Goal: Task Accomplishment & Management: Complete application form

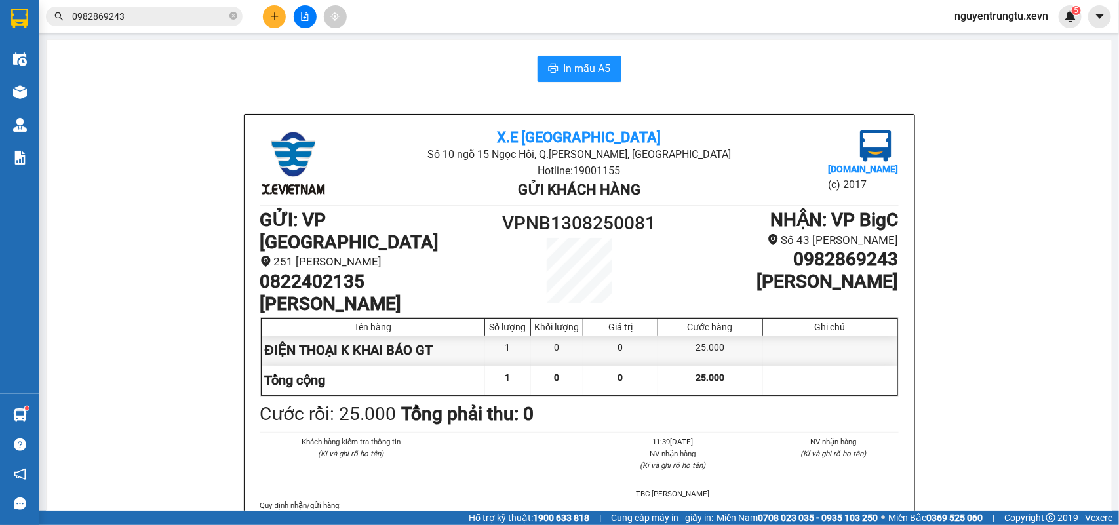
drag, startPoint x: 0, startPoint y: 0, endPoint x: 138, endPoint y: 395, distance: 418.5
click at [264, 11] on button at bounding box center [274, 16] width 23 height 23
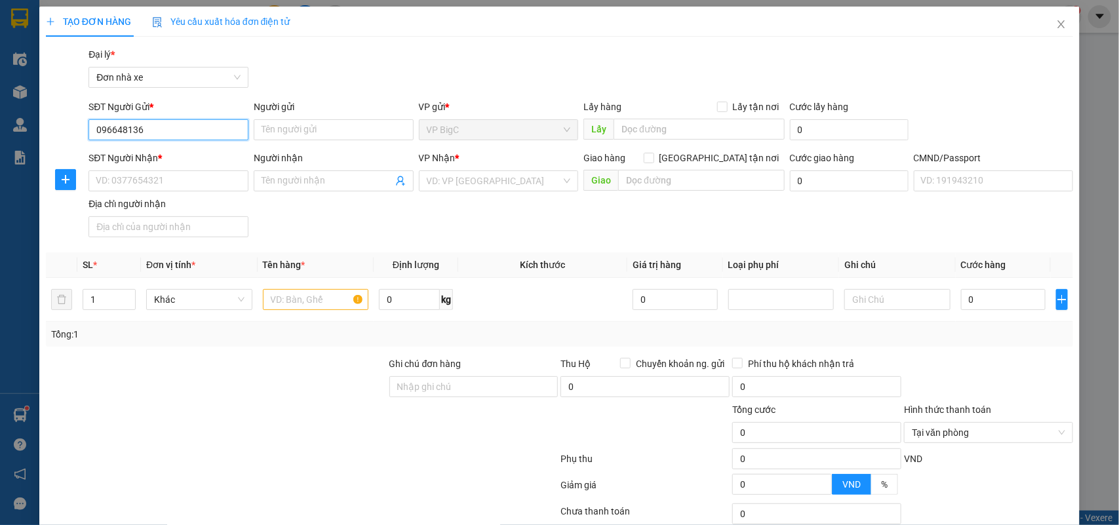
type input "0966481366"
click at [212, 149] on div "0966481366 - THỊNH" at bounding box center [167, 156] width 142 height 14
type input "THỊNH"
type input "0912762552"
type input "NGÂN"
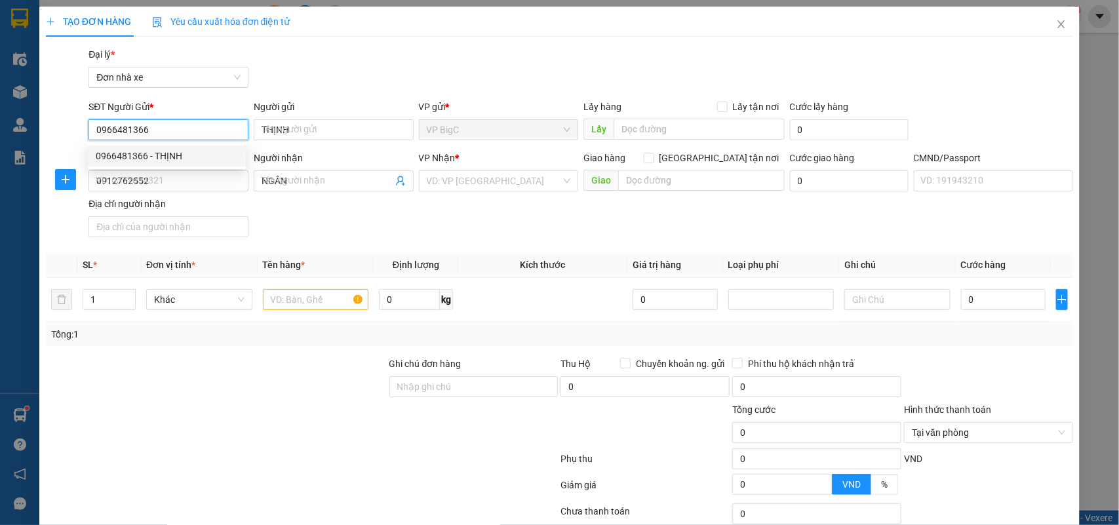
type input "036089024937 [PERSON_NAME] [DATE] [PERSON_NAME]"
type input "THÔN 7 TIẾN THẮNG"
type input "0966481366"
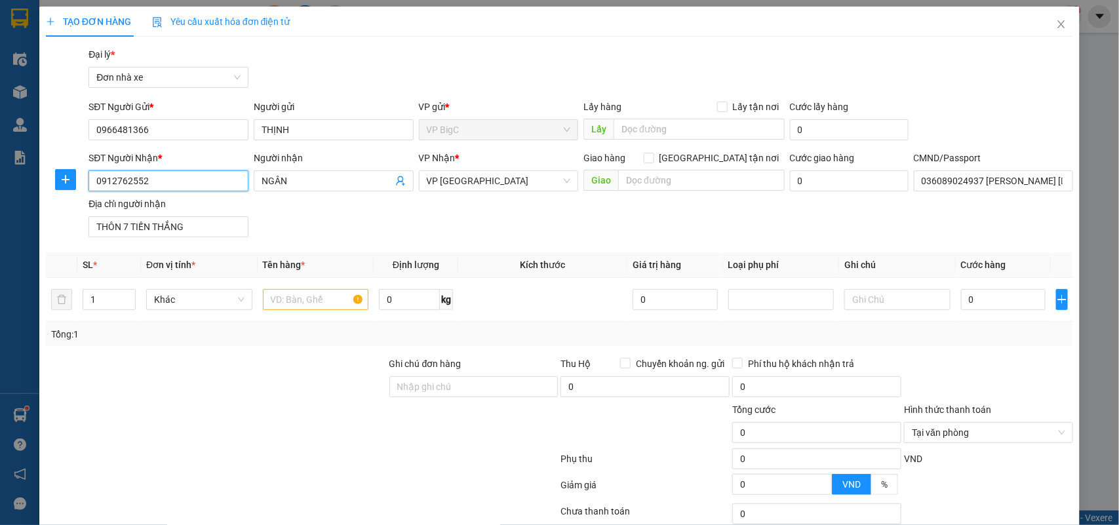
click at [178, 184] on input "0912762552" at bounding box center [168, 180] width 160 height 21
type input "0962677667"
click at [185, 201] on div "0962677667 - A TUYỂN" at bounding box center [167, 208] width 142 height 14
type input "A TUYỂN"
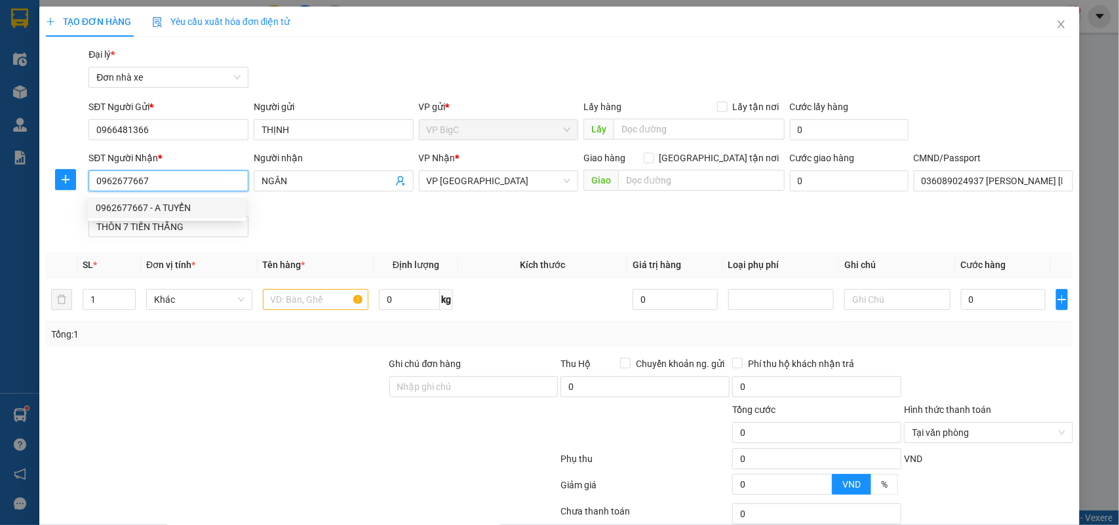
type input "[PERSON_NAME] 0352040715"
type input "0962677667"
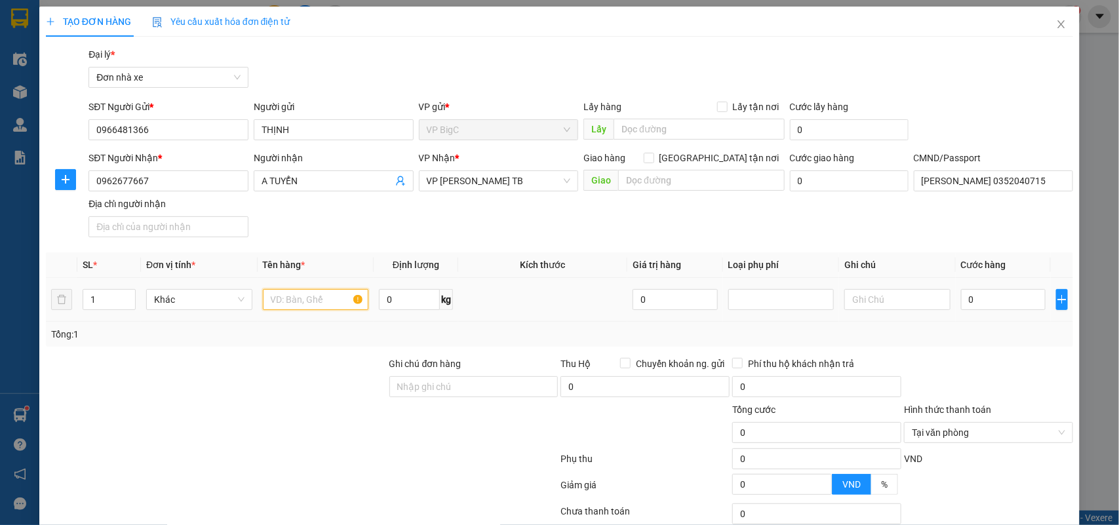
click at [306, 302] on input "text" at bounding box center [316, 299] width 106 height 21
type input "DẦU OTO"
click at [1016, 303] on input "0" at bounding box center [1003, 299] width 85 height 21
type input "5"
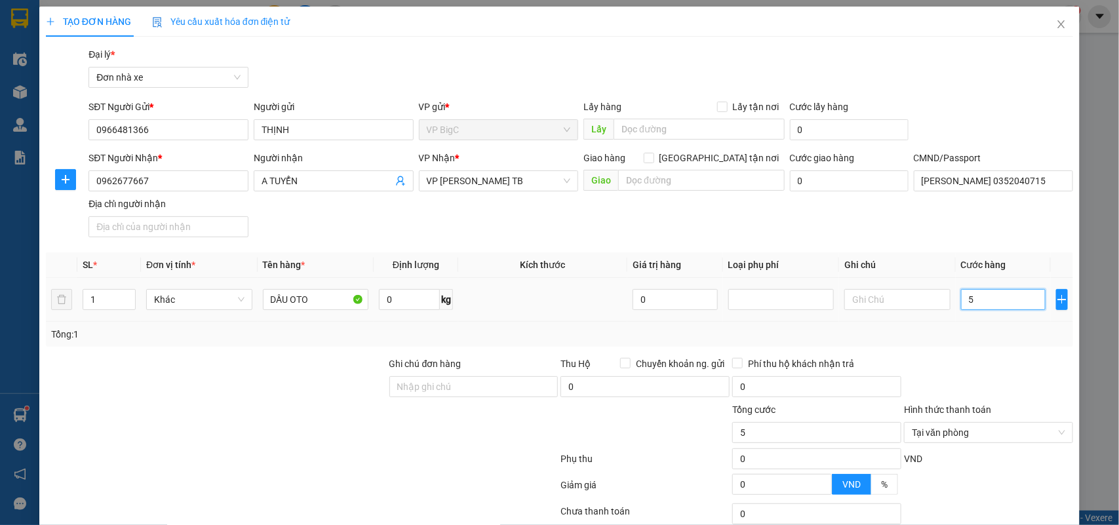
type input "50"
type input "50.000"
click at [1018, 362] on div at bounding box center [989, 380] width 172 height 46
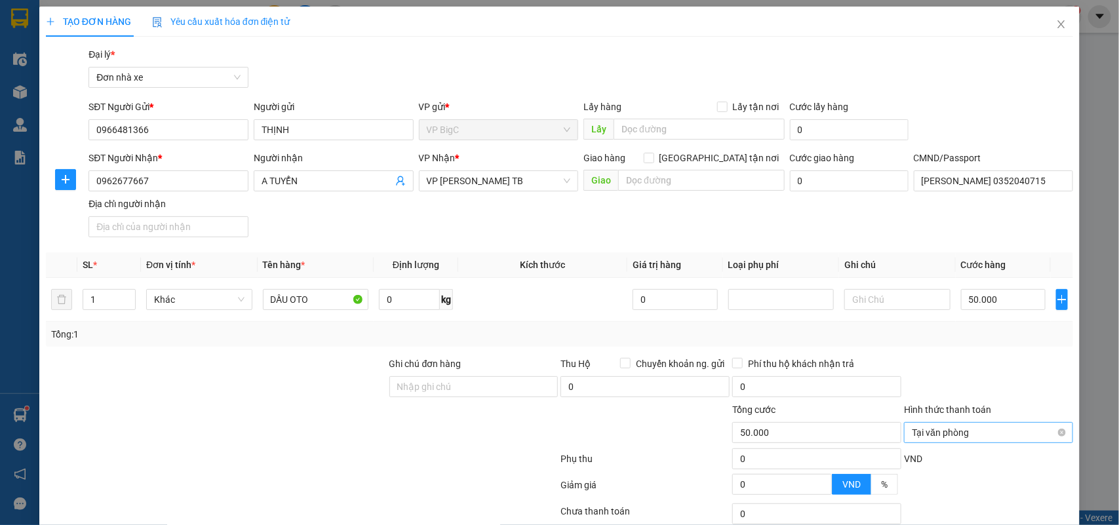
scroll to position [100, 0]
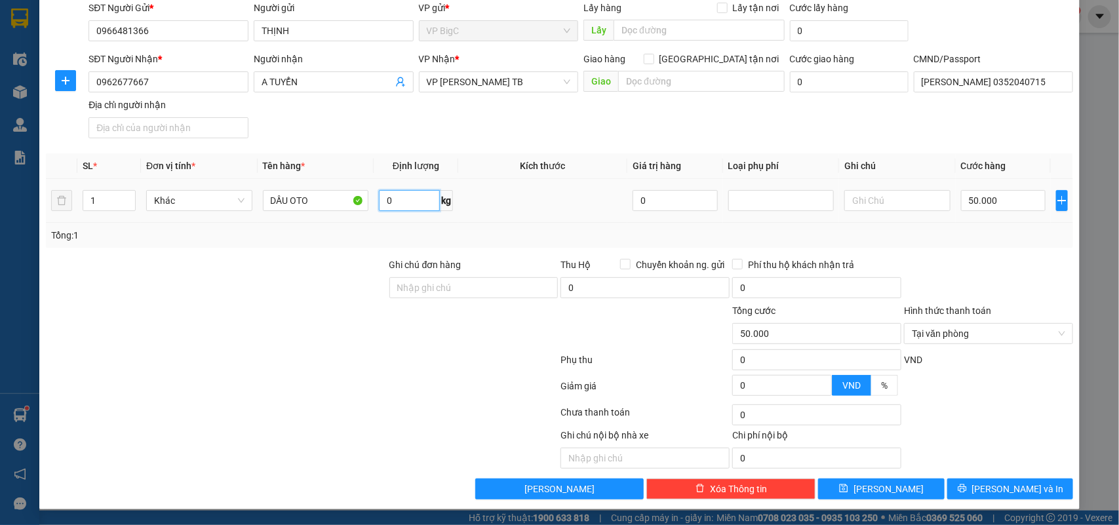
click at [420, 205] on input "0" at bounding box center [409, 200] width 61 height 21
type input "30"
click at [1027, 258] on div at bounding box center [989, 281] width 172 height 46
type input "50.000"
click at [1005, 484] on span "[PERSON_NAME] và In" at bounding box center [1018, 489] width 92 height 14
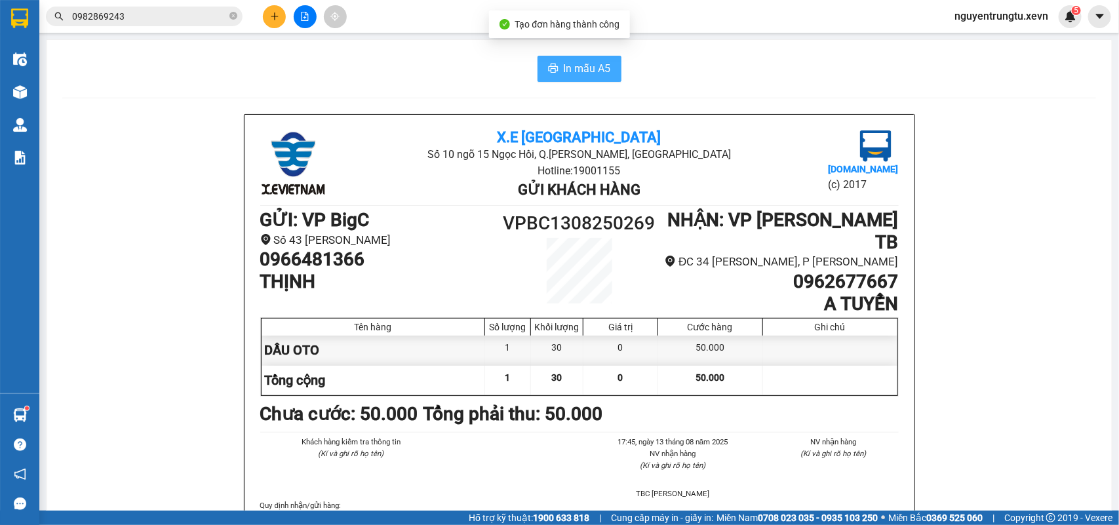
click at [556, 79] on button "In mẫu A5" at bounding box center [579, 69] width 84 height 26
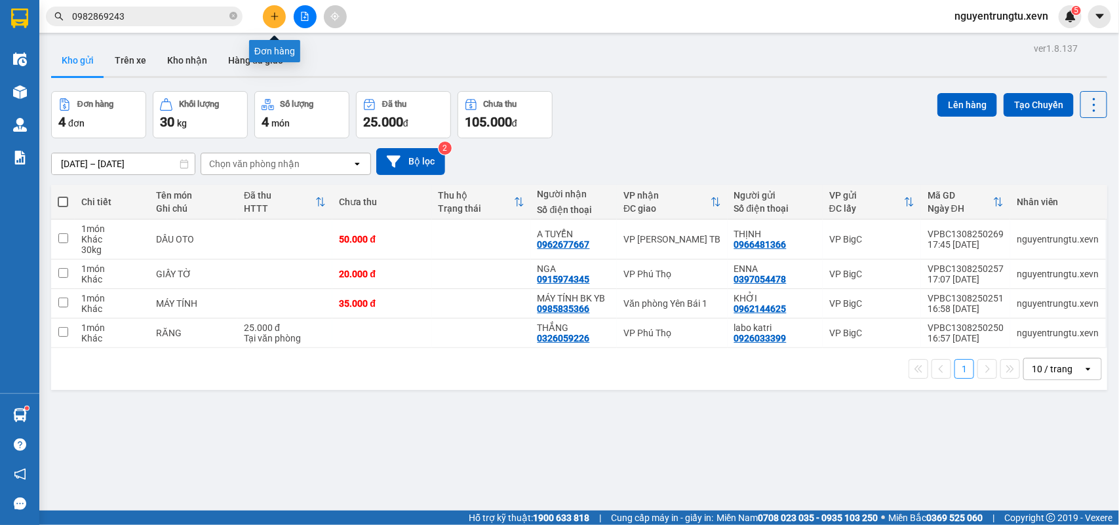
click at [273, 16] on icon "plus" at bounding box center [274, 16] width 7 height 1
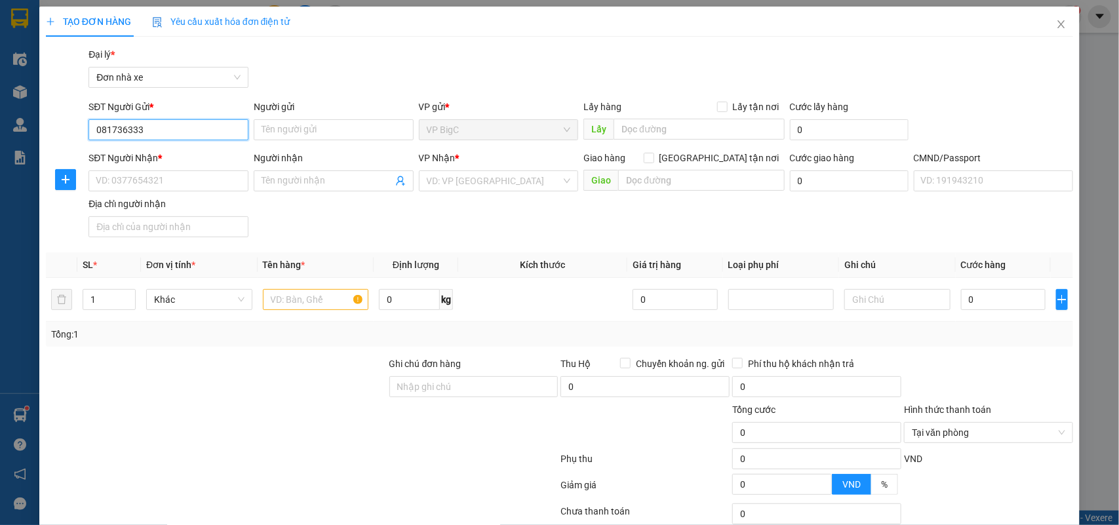
type input "0817363333"
click at [180, 157] on div "0817363333 - Cường" at bounding box center [167, 156] width 142 height 14
type input "Cường"
type input "0963222111"
type input "TRÍ [PERSON_NAME]"
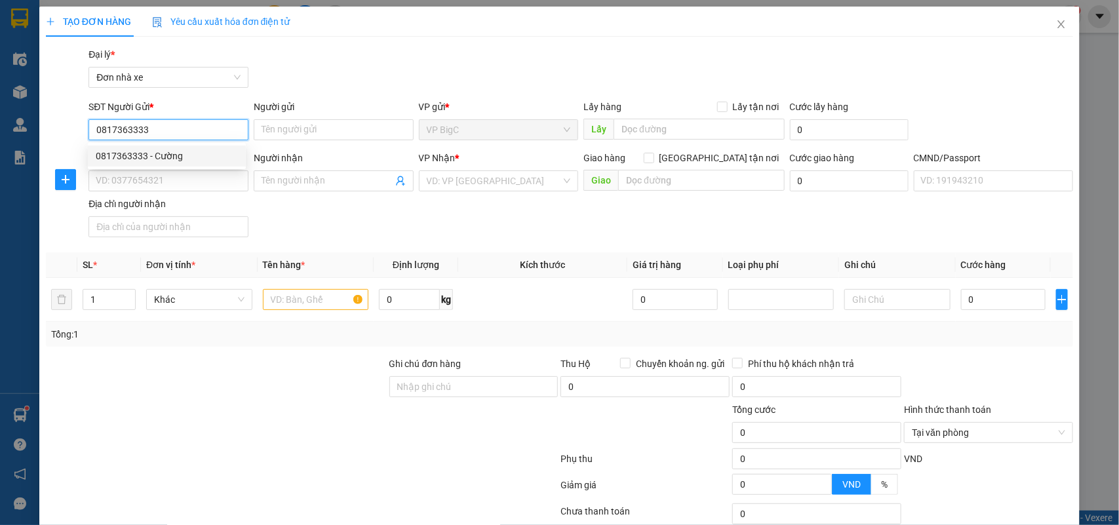
type input "010095002900 [PERSON_NAME]"
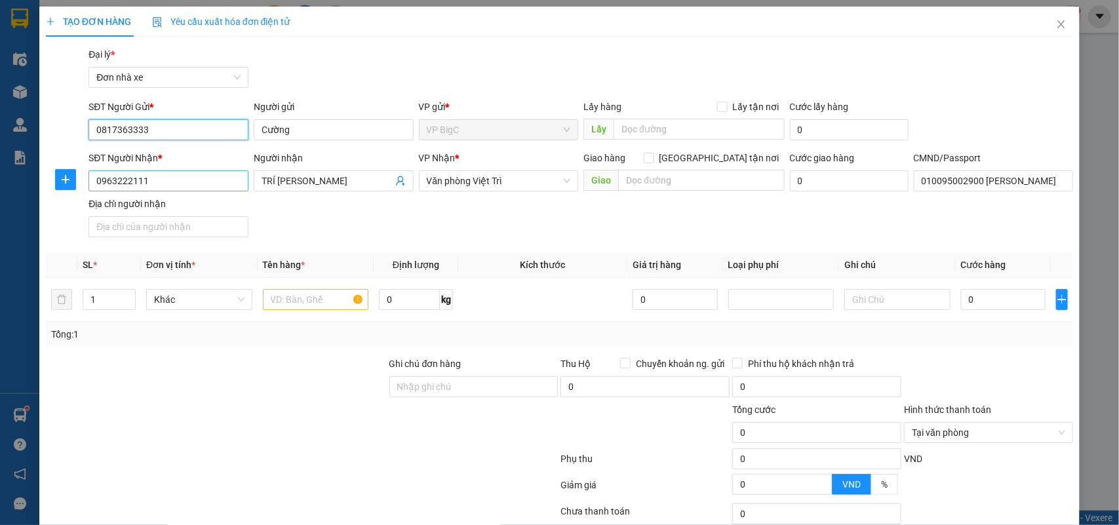
type input "0817363333"
click at [172, 179] on input "0963222111" at bounding box center [168, 180] width 160 height 21
type input "0859219999"
click at [208, 205] on div "0859219999 - MẠNH" at bounding box center [167, 208] width 142 height 14
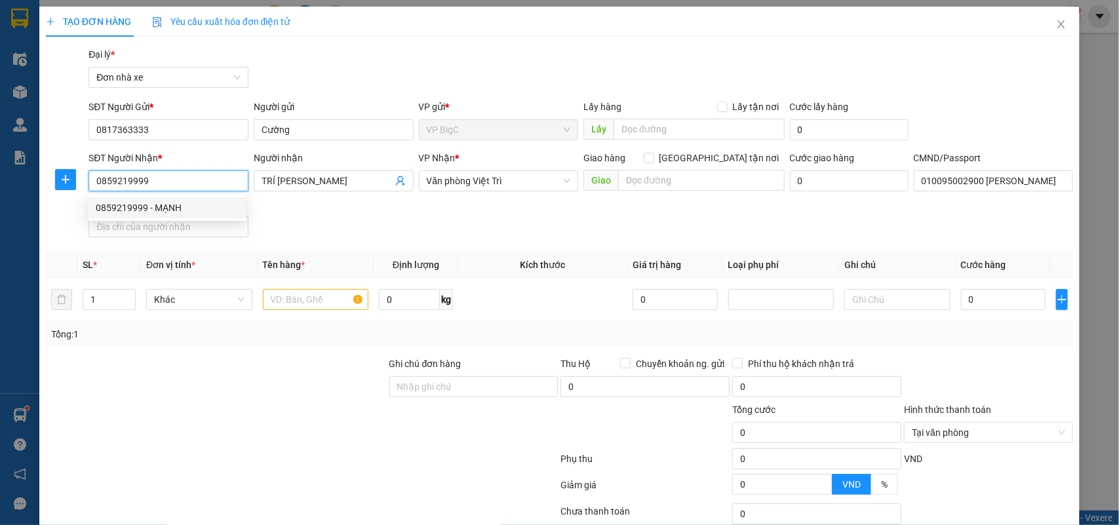
type input "MẠNH"
type input "037200003820 quách trường thi"
type input "0859219999"
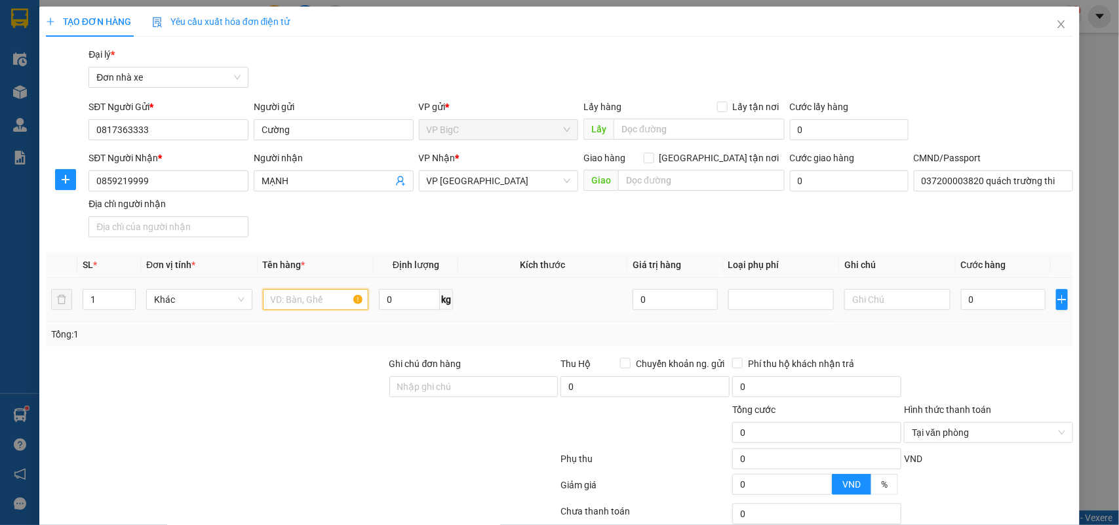
click at [332, 297] on input "text" at bounding box center [316, 299] width 106 height 21
click at [935, 303] on input "text" at bounding box center [897, 299] width 106 height 21
click at [988, 308] on input "0" at bounding box center [1003, 299] width 85 height 21
click at [318, 300] on input "MÁY TÍNH" at bounding box center [316, 299] width 106 height 21
type input "MÁY TÍNH"
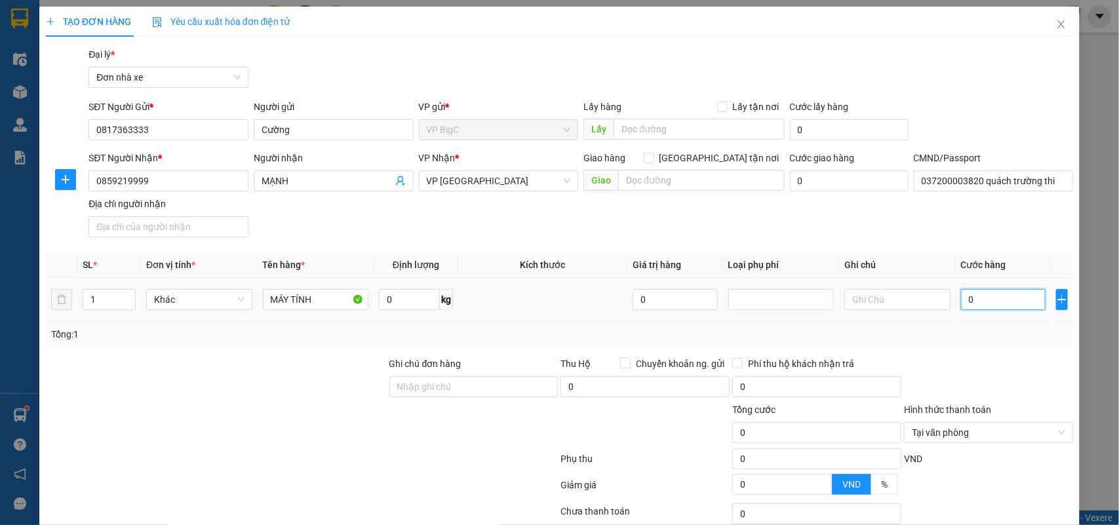
click at [1011, 299] on input "0" at bounding box center [1003, 299] width 85 height 21
type input "3"
type input "30"
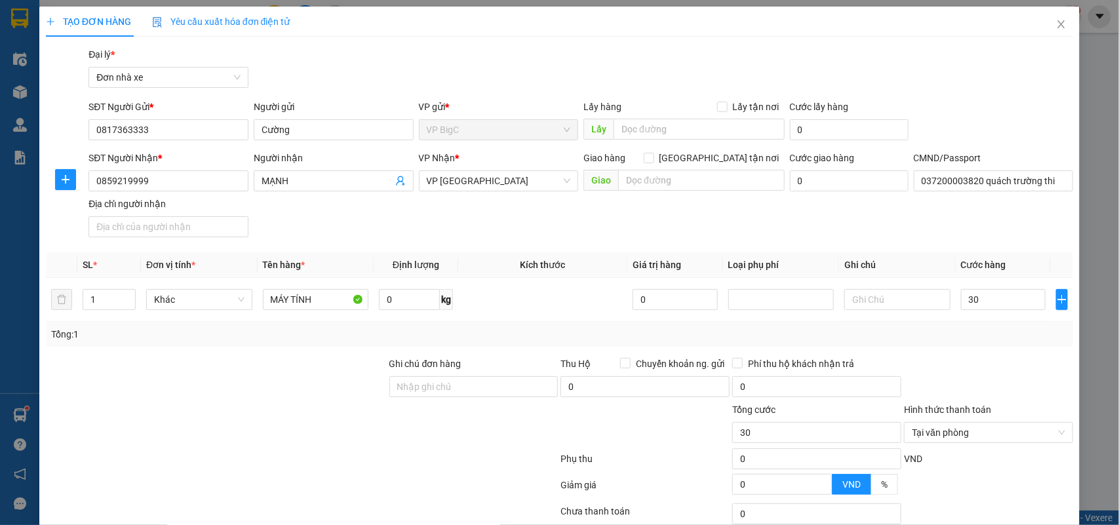
type input "30.000"
click at [1000, 364] on div at bounding box center [989, 380] width 172 height 46
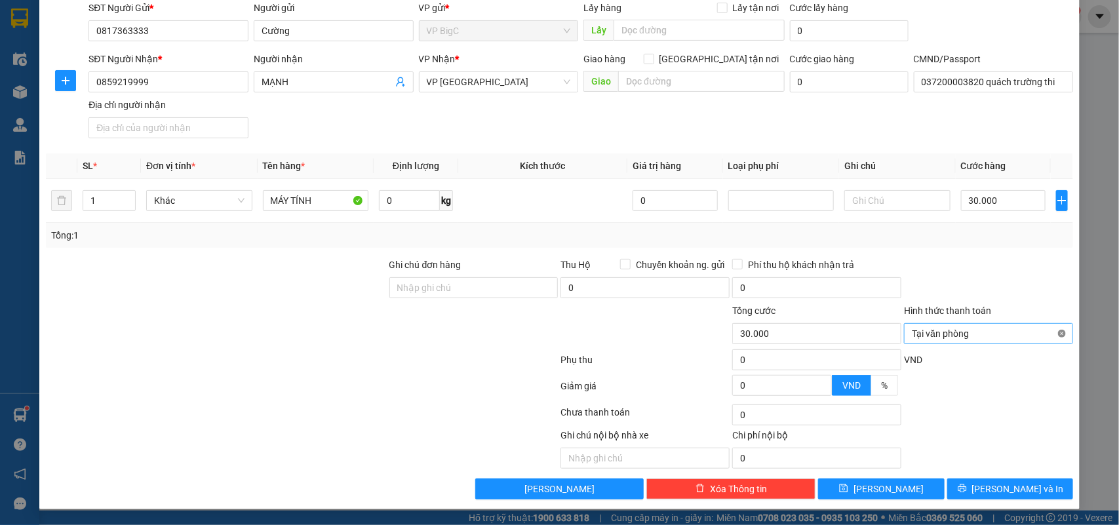
type input "30.000"
click at [1019, 474] on div "Transit Pickup Surcharge Ids Transit Deliver Surcharge Ids Transit Deliver Surc…" at bounding box center [560, 223] width 1028 height 551
click at [1019, 490] on span "[PERSON_NAME] và In" at bounding box center [1018, 489] width 92 height 14
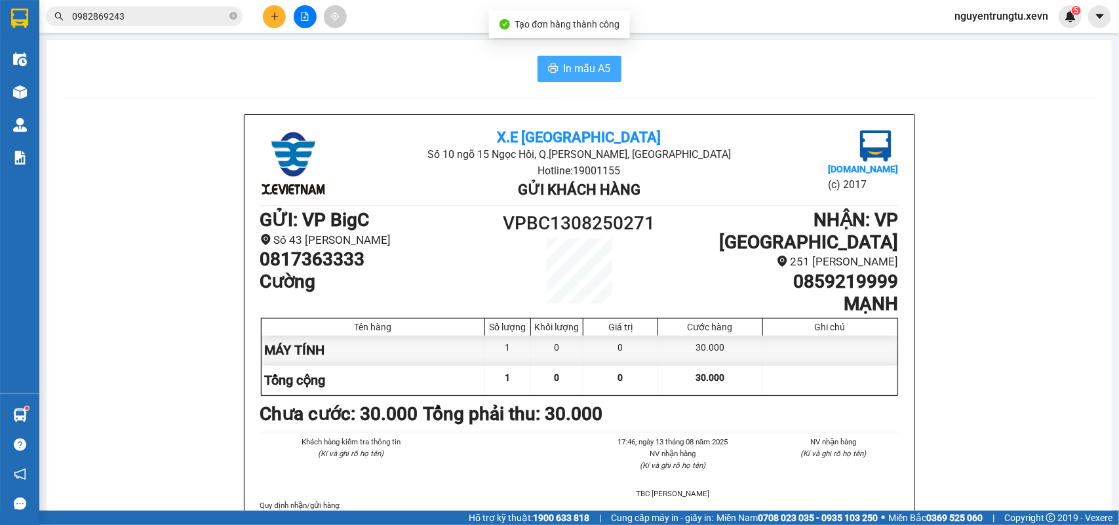
click at [601, 56] on button "In mẫu A5" at bounding box center [579, 69] width 84 height 26
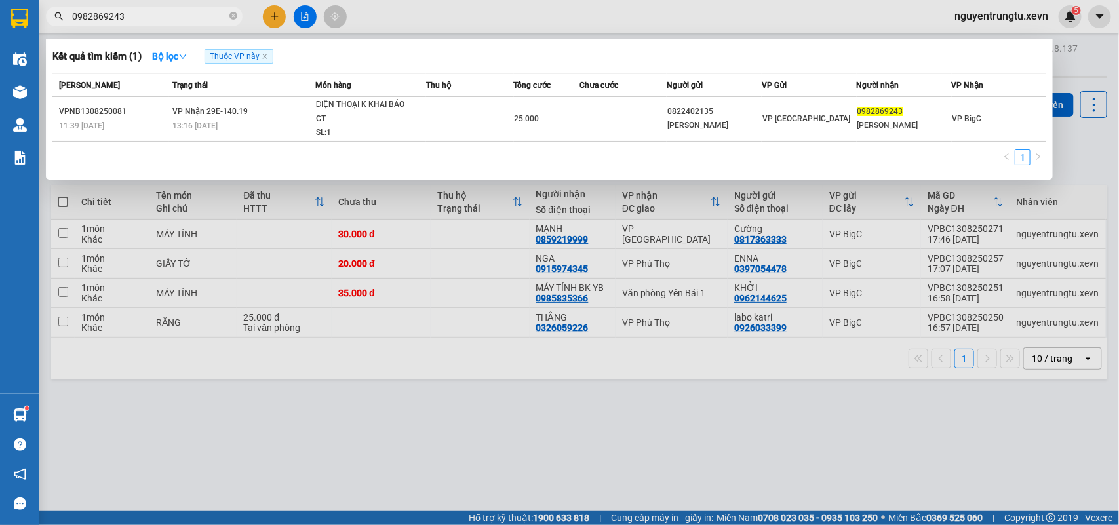
click at [228, 13] on span "0982869243" at bounding box center [144, 17] width 197 height 20
click at [233, 13] on icon "close-circle" at bounding box center [233, 16] width 8 height 8
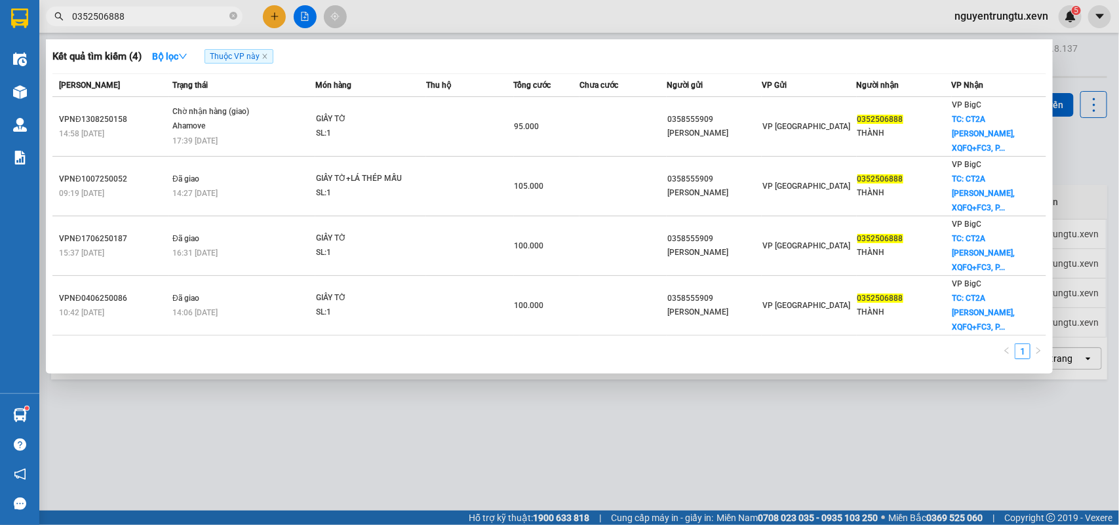
type input "0352506888"
